Goal: Transaction & Acquisition: Book appointment/travel/reservation

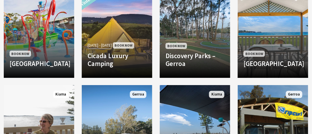
scroll to position [507, 0]
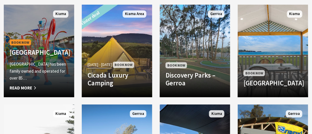
click at [57, 48] on h4 "[GEOGRAPHIC_DATA]" at bounding box center [39, 52] width 59 height 8
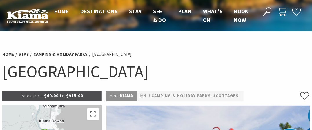
select select "3"
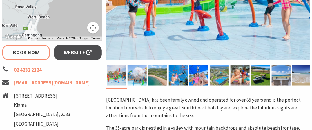
scroll to position [201, 0]
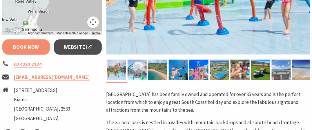
drag, startPoint x: 314, startPoint y: 128, endPoint x: 27, endPoint y: 47, distance: 298.1
click at [27, 47] on link "Book Now" at bounding box center [26, 46] width 48 height 15
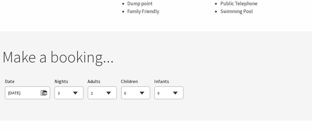
scroll to position [546, 0]
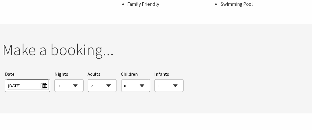
click at [46, 81] on span "Thu 02/10/2025" at bounding box center [27, 85] width 39 height 8
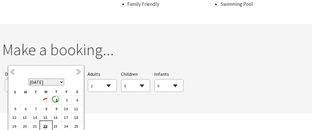
click at [42, 126] on b "22" at bounding box center [45, 127] width 8 height 8
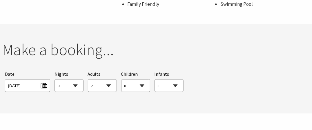
click at [108, 80] on select "0 1 2 3 4 5 6 7 8 9 10 11 12 13 14 15 16 17 18 19 20 21 22 23 24 25 26 27 28 29…" at bounding box center [102, 86] width 28 height 13
select select "7"
click at [88, 80] on select "0 1 2 3 4 5 6 7 8 9 10 11 12 13 14 15 16 17 18 19 20 21 22 23 24 25 26 27 28 29…" at bounding box center [102, 86] width 28 height 13
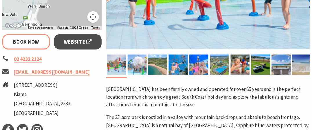
scroll to position [202, 0]
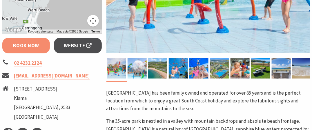
click at [22, 43] on link "Book Now" at bounding box center [26, 45] width 48 height 15
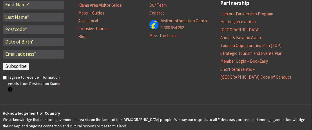
scroll to position [886, 0]
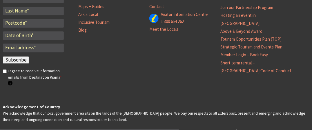
select select "3"
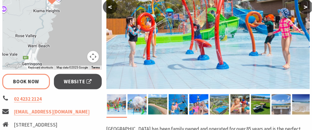
scroll to position [139, 0]
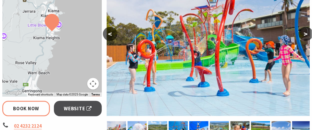
drag, startPoint x: 314, startPoint y: 1, endPoint x: 131, endPoint y: 6, distance: 183.9
click at [131, 6] on img at bounding box center [209, 41] width 204 height 150
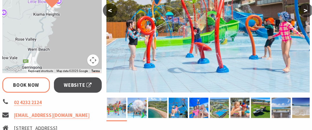
scroll to position [155, 0]
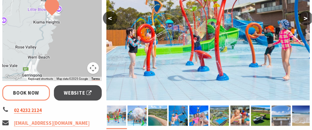
click at [28, 113] on link "02 4232 2124" at bounding box center [28, 110] width 28 height 7
